Goal: Use online tool/utility: Utilize a website feature to perform a specific function

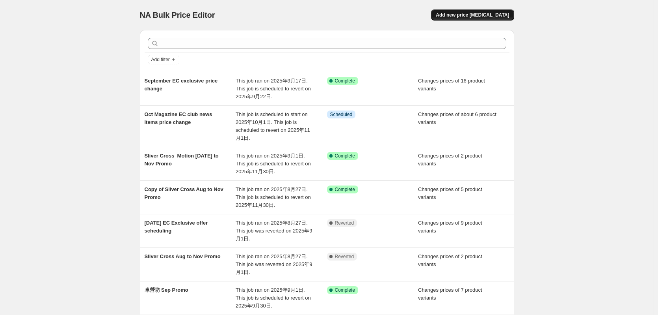
click at [472, 13] on span "Add new price change job" at bounding box center [472, 15] width 73 height 6
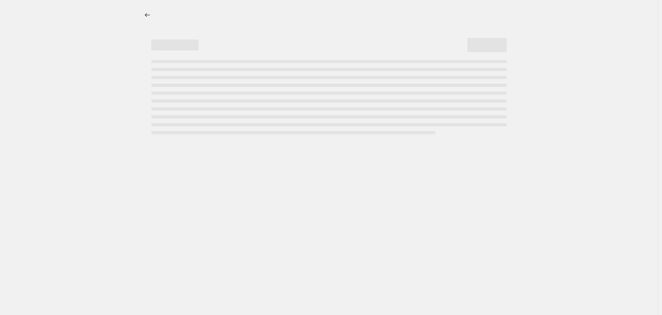
select select "percentage"
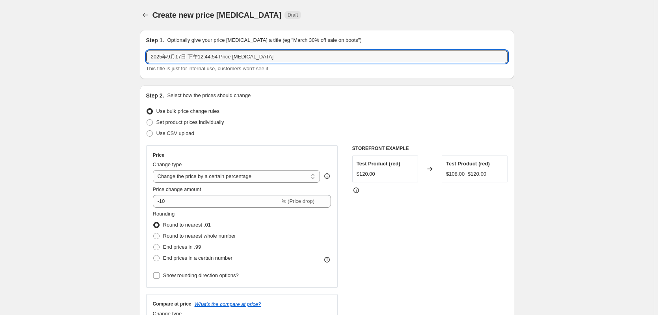
drag, startPoint x: 277, startPoint y: 57, endPoint x: -11, endPoint y: 79, distance: 289.5
click at [0, 79] on html "Home Settings Plans Skip to content Create new price change job. This page is r…" at bounding box center [329, 157] width 658 height 315
paste input "Waldin"
type input "2025年9月17日 下午12:44:54 Price change job"
